Goal: Navigation & Orientation: Find specific page/section

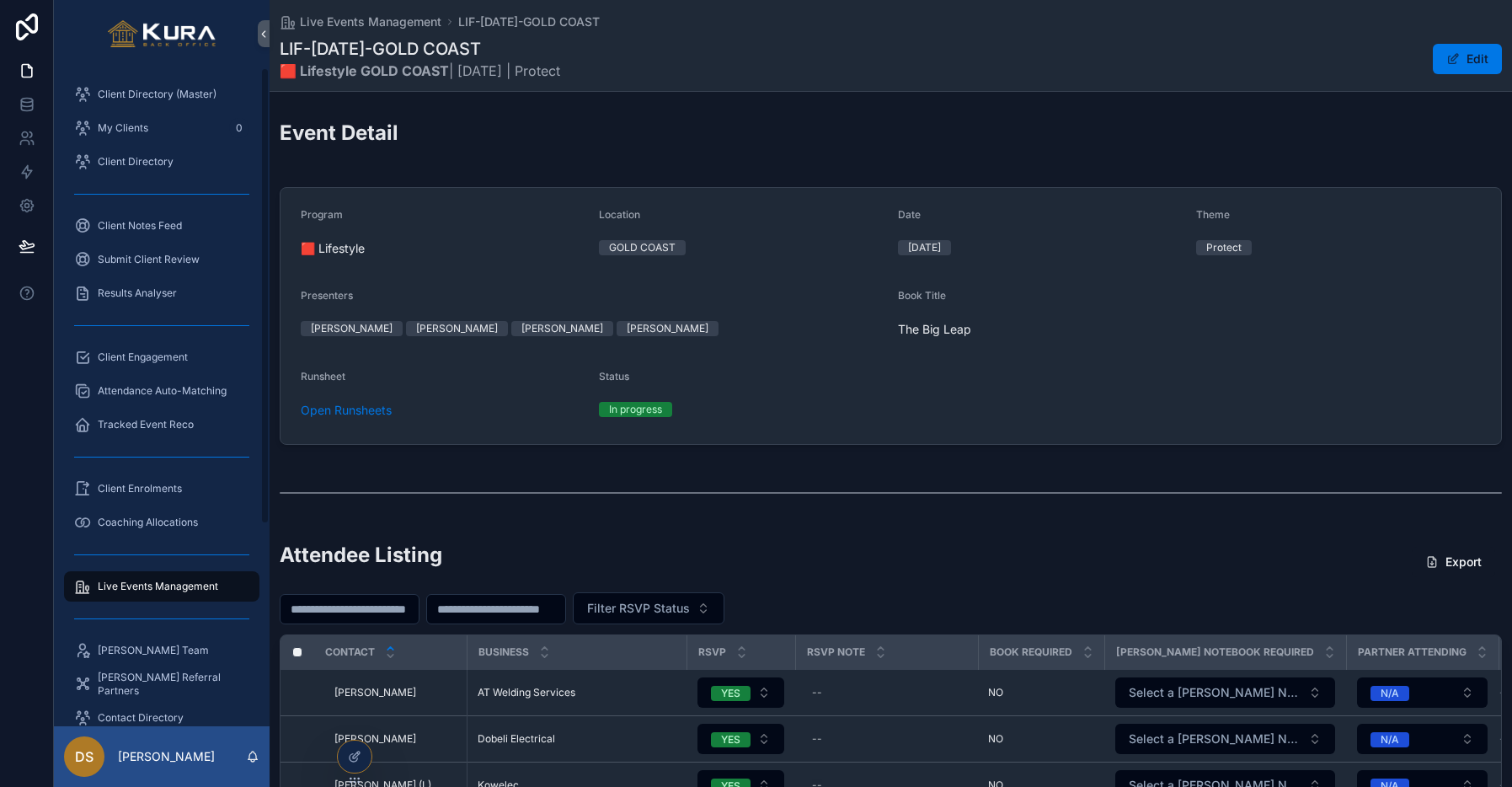
click at [141, 586] on span "Live Events Management" at bounding box center [158, 586] width 121 height 13
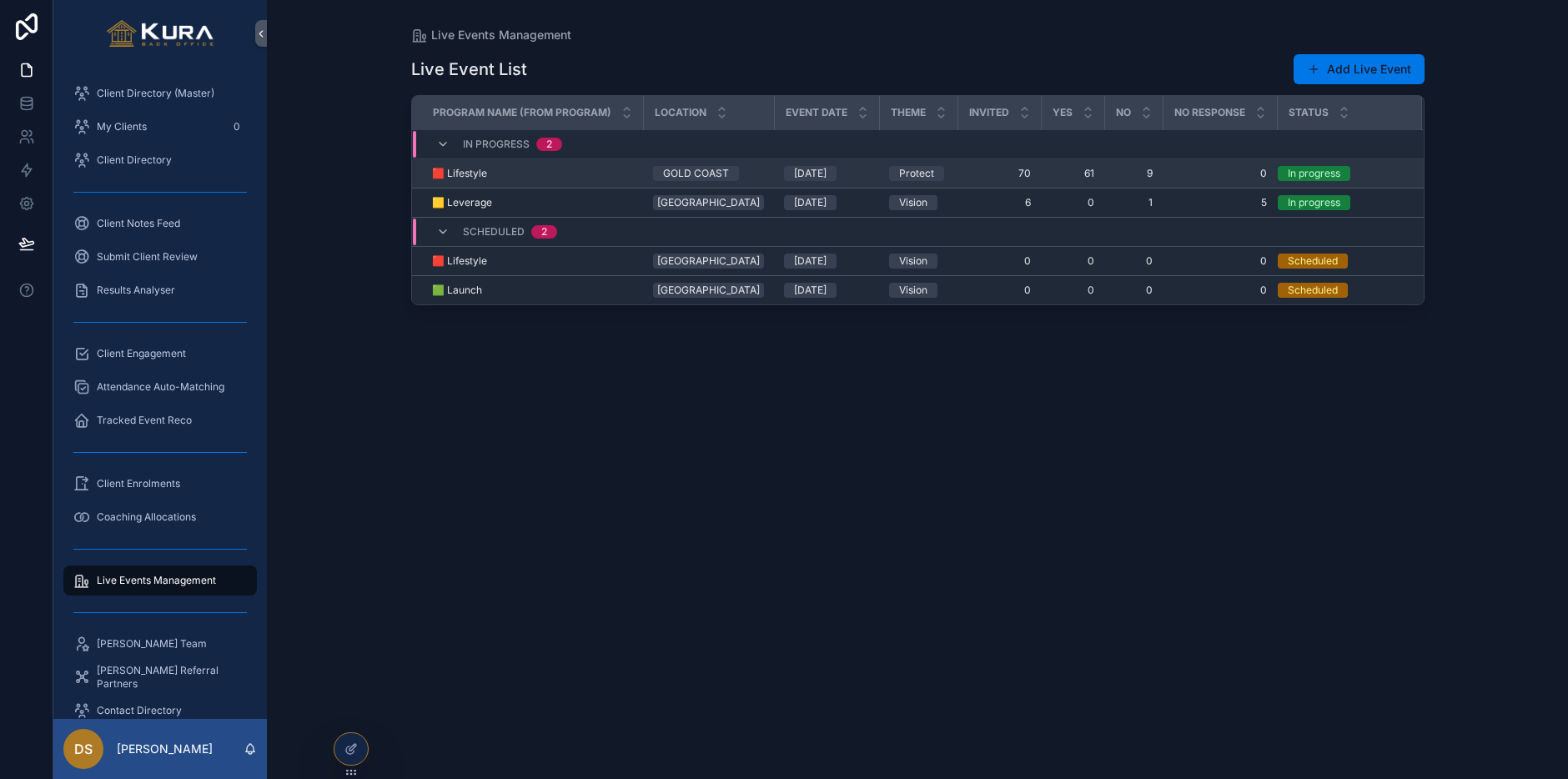
click at [610, 176] on div "🟥 Lifestyle 🟥 Lifestyle" at bounding box center [533, 173] width 202 height 13
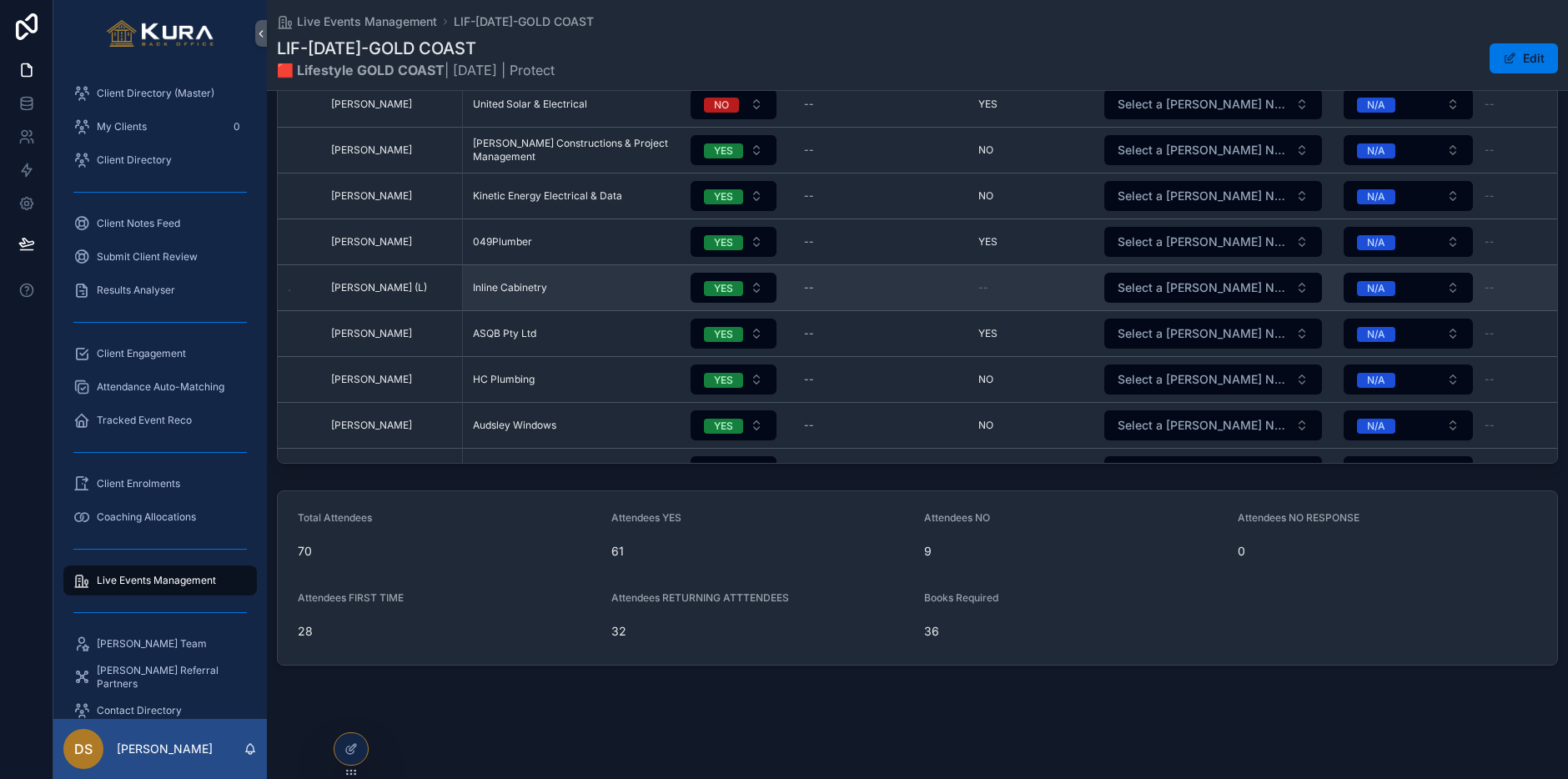
scroll to position [12, 0]
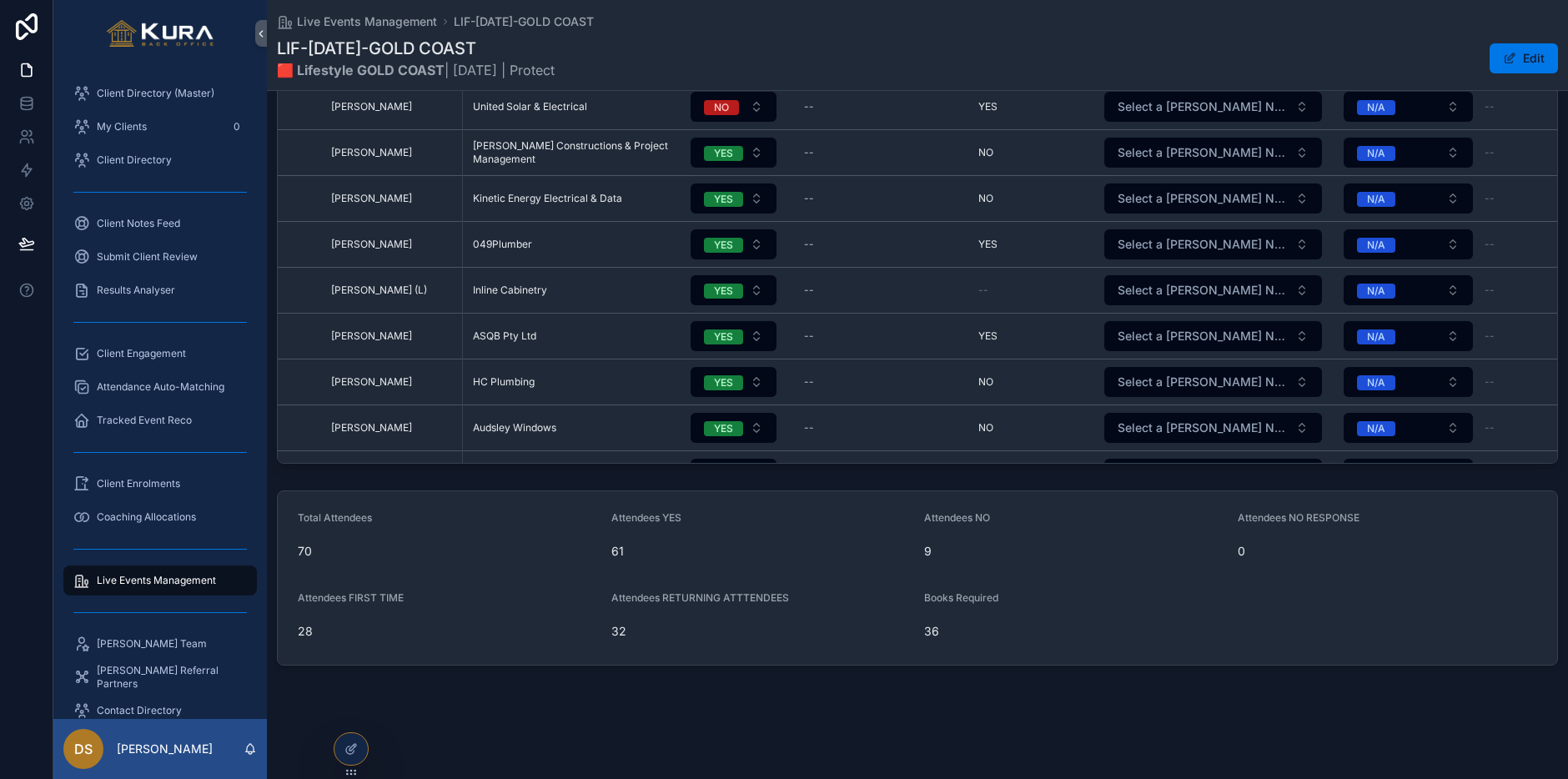
click at [814, 31] on div "Live Events Management LIF-[DATE]-GOLD COAST LIF-[DATE]-GOLD COAST 🟥 Lifestyle …" at bounding box center [917, 44] width 1281 height 90
click at [1095, 38] on div "LIF-[DATE]-GOLD COAST 🟥 Lifestyle GOLD COAST | [DATE] | Protect Edit" at bounding box center [917, 58] width 1281 height 43
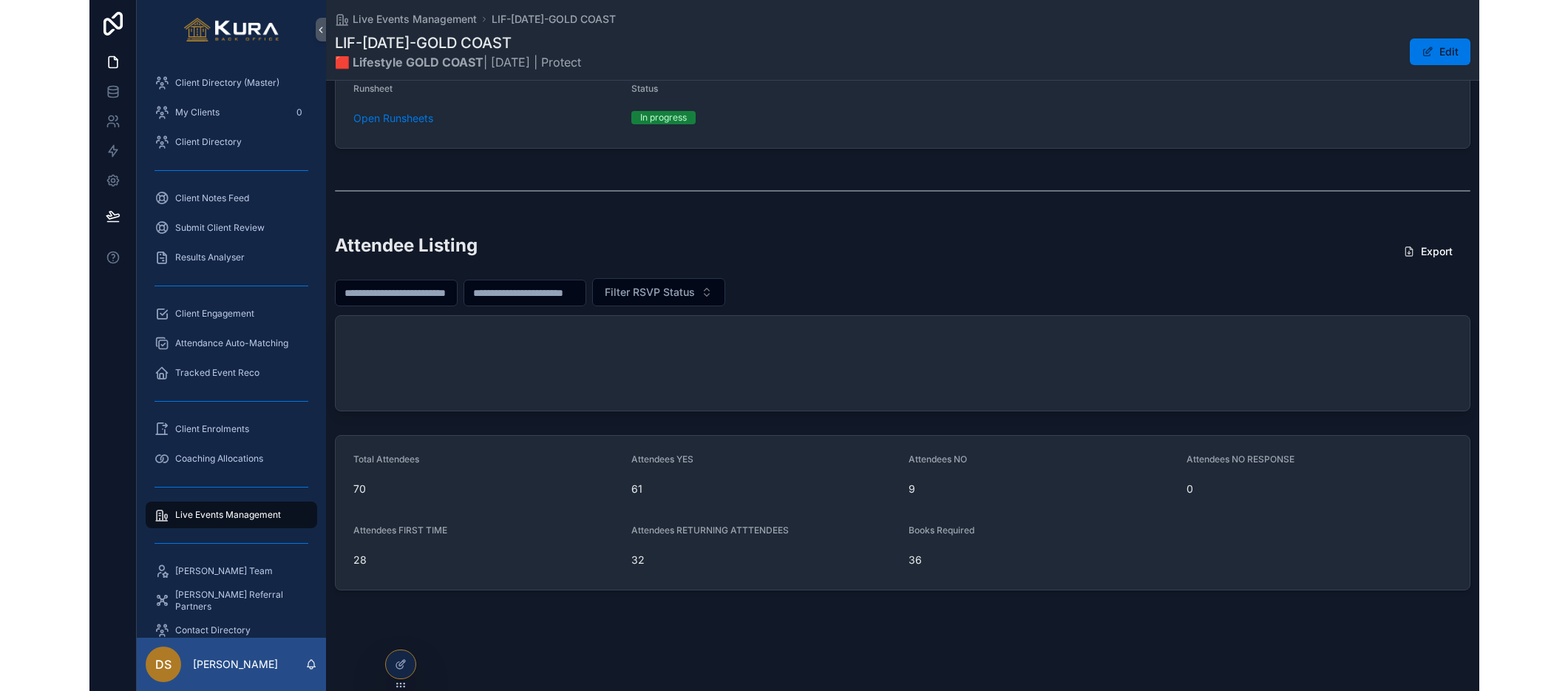
scroll to position [0, 0]
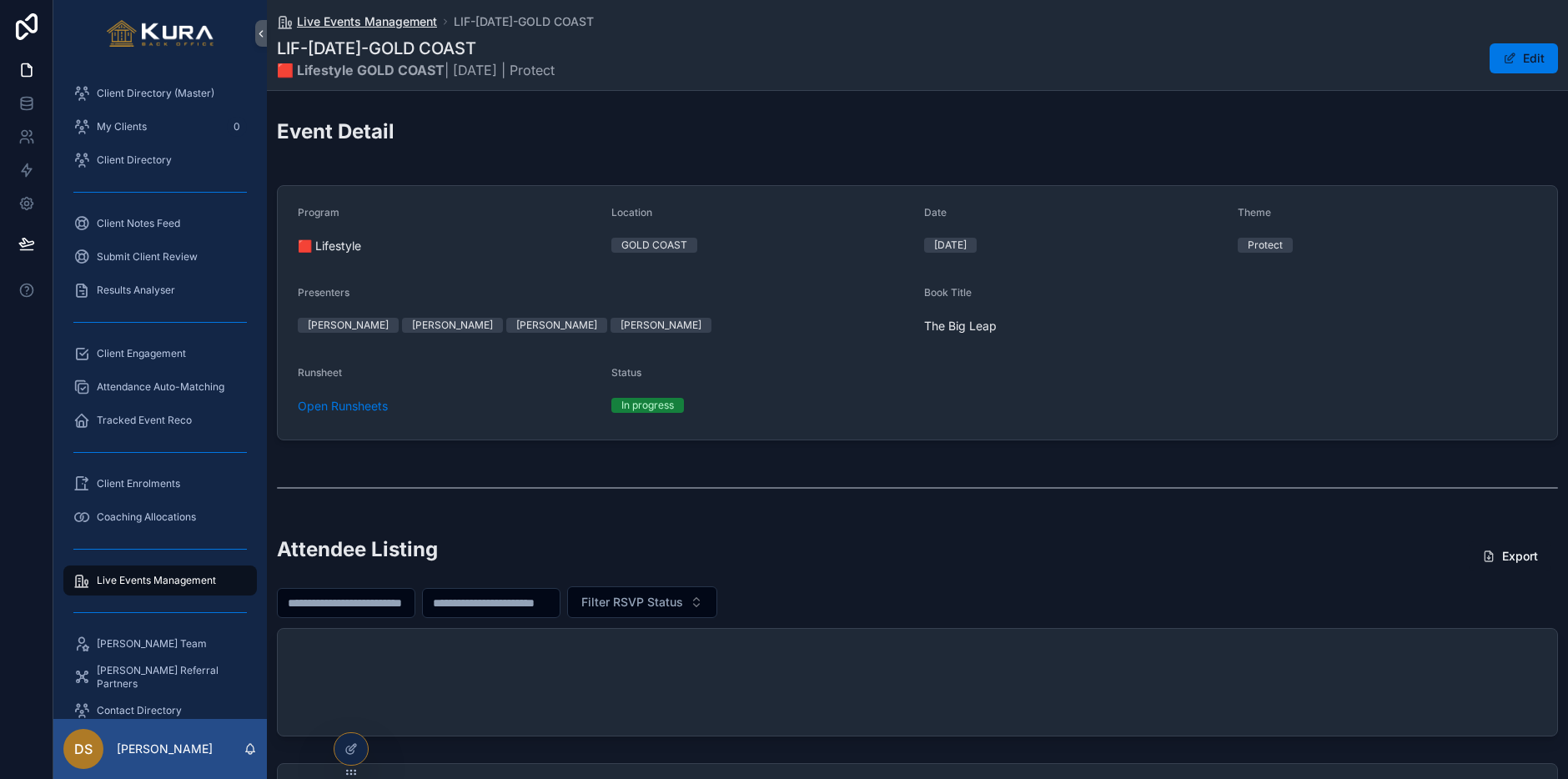
click at [369, 22] on span "Live Events Management" at bounding box center [366, 21] width 140 height 17
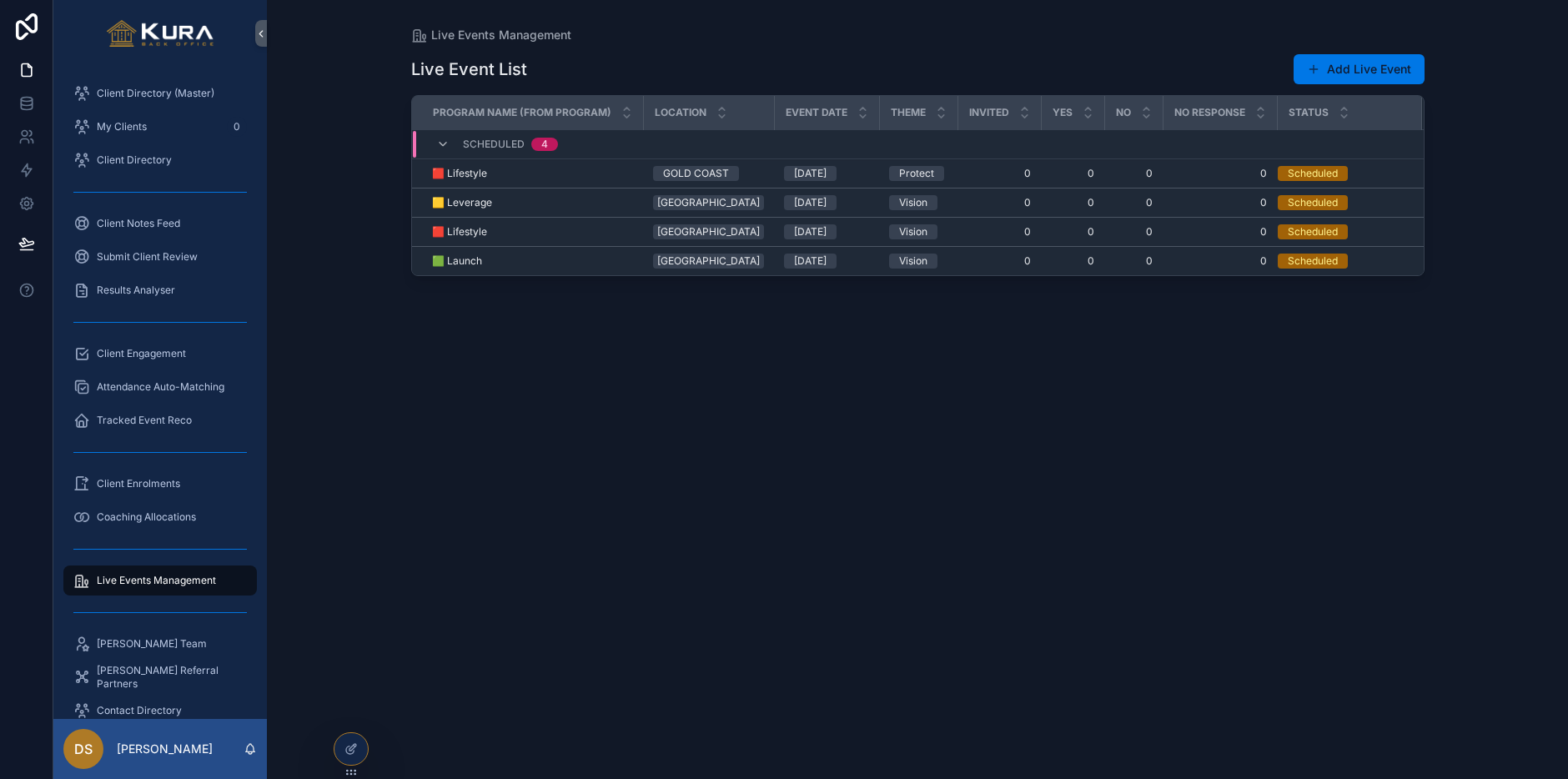
click at [347, 209] on div "Live Events Management Live Event List Add Live Event Program Name (from Progra…" at bounding box center [917, 390] width 1301 height 779
click at [951, 431] on div "Live Event List Add Live Event Program Name (from Program) Location Event Date …" at bounding box center [917, 402] width 1013 height 716
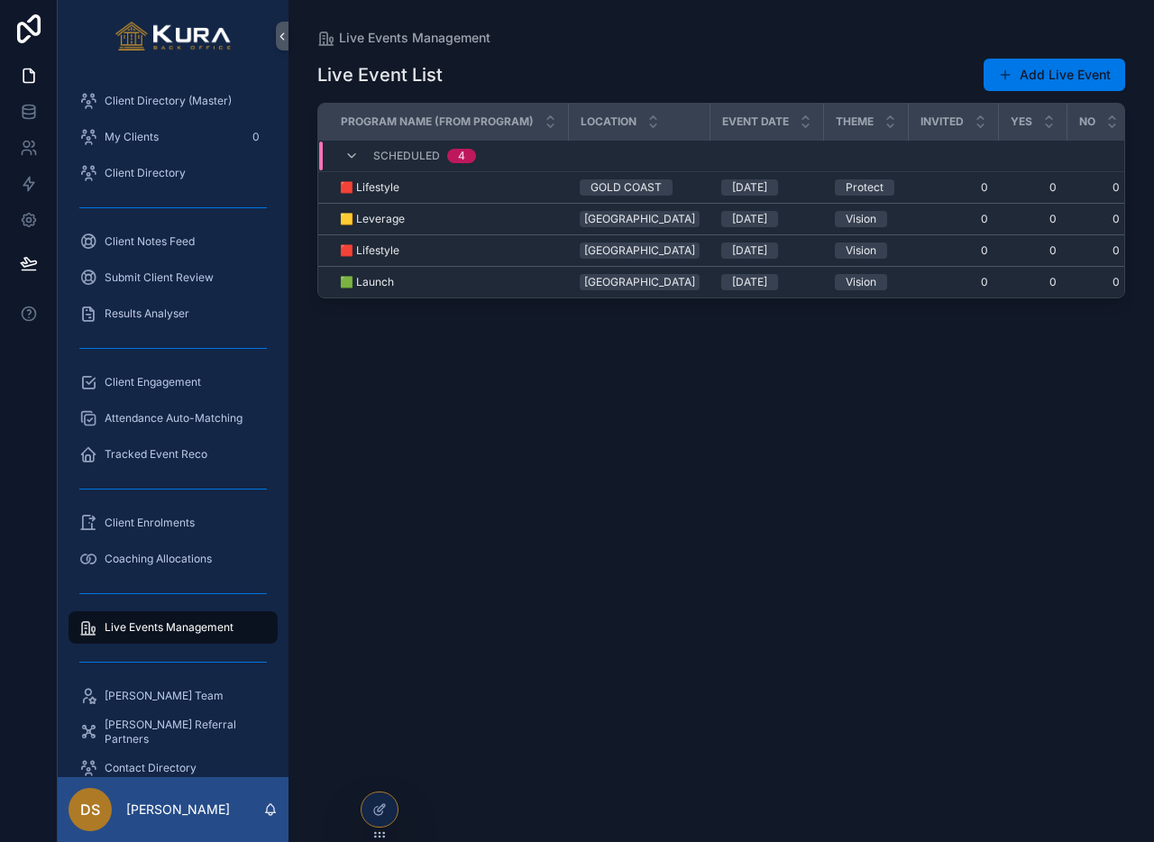
click at [667, 628] on div "Live Event List Add Live Event Program Name (from Program) Location Event Date …" at bounding box center [721, 434] width 808 height 774
click at [641, 635] on div "Live Event List Add Live Event Program Name (from Program) Location Event Date …" at bounding box center [721, 434] width 808 height 774
click at [664, 552] on div "Live Event List Add Live Event Program Name (from Program) Location Event Date …" at bounding box center [721, 434] width 808 height 774
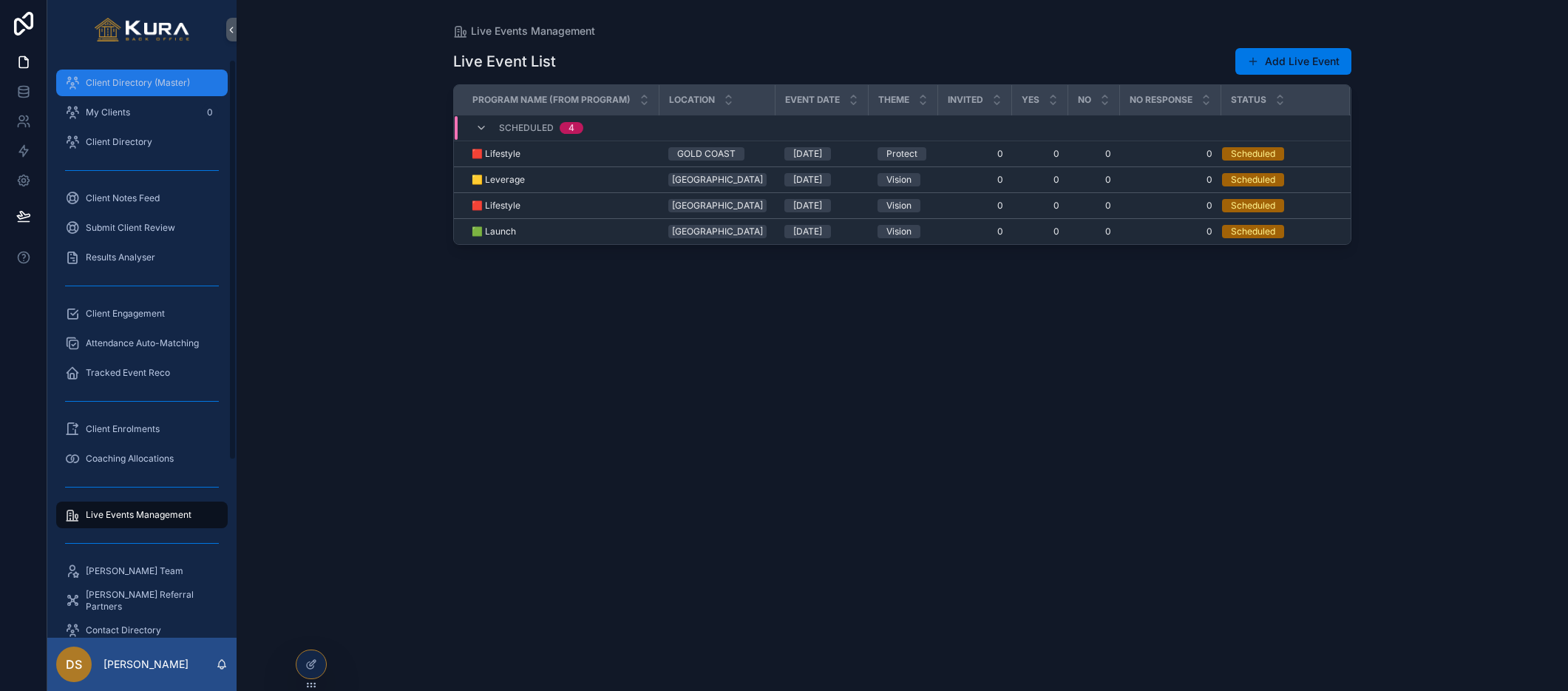
click at [139, 78] on span "Client Directory (Master)" at bounding box center [138, 83] width 104 height 11
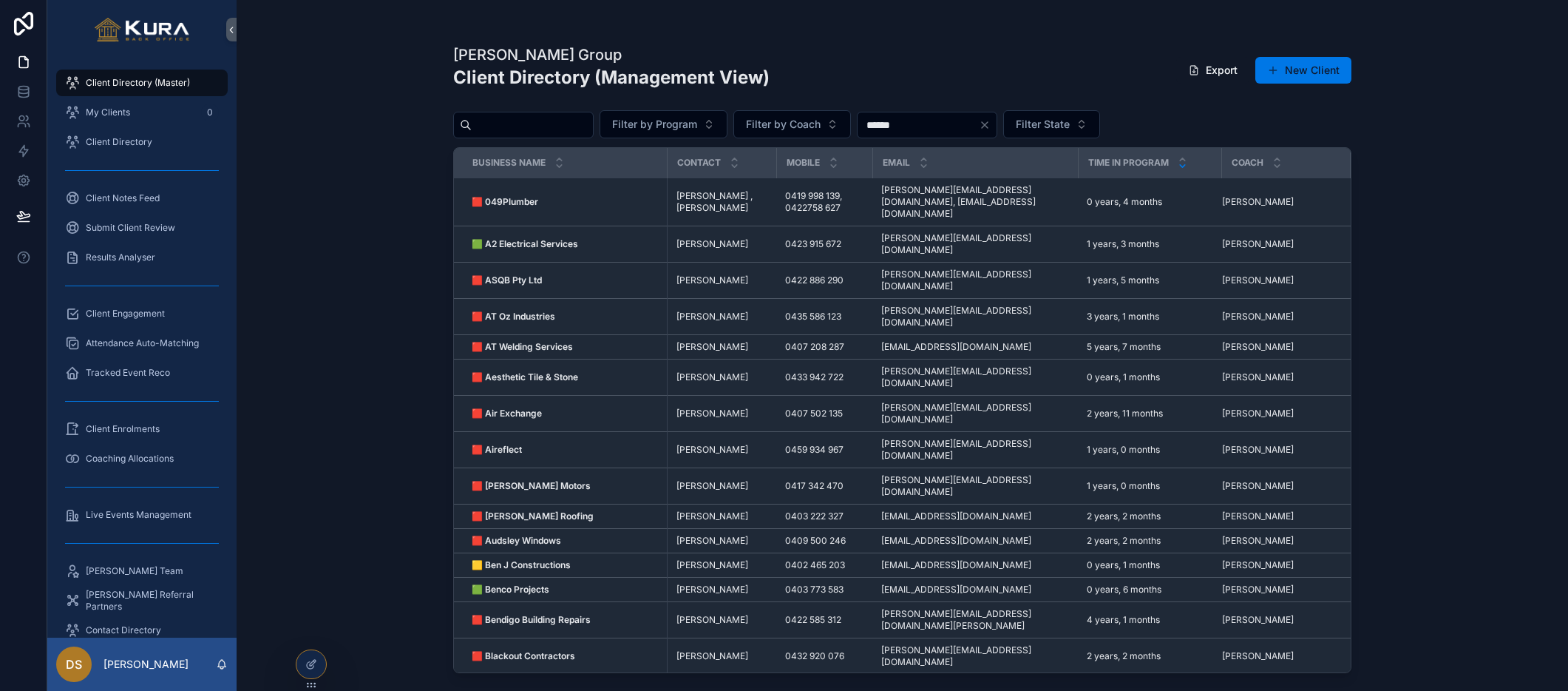
click at [1183, 167] on icon "scrollable content" at bounding box center [1183, 166] width 5 height 2
